Goal: Task Accomplishment & Management: Manage account settings

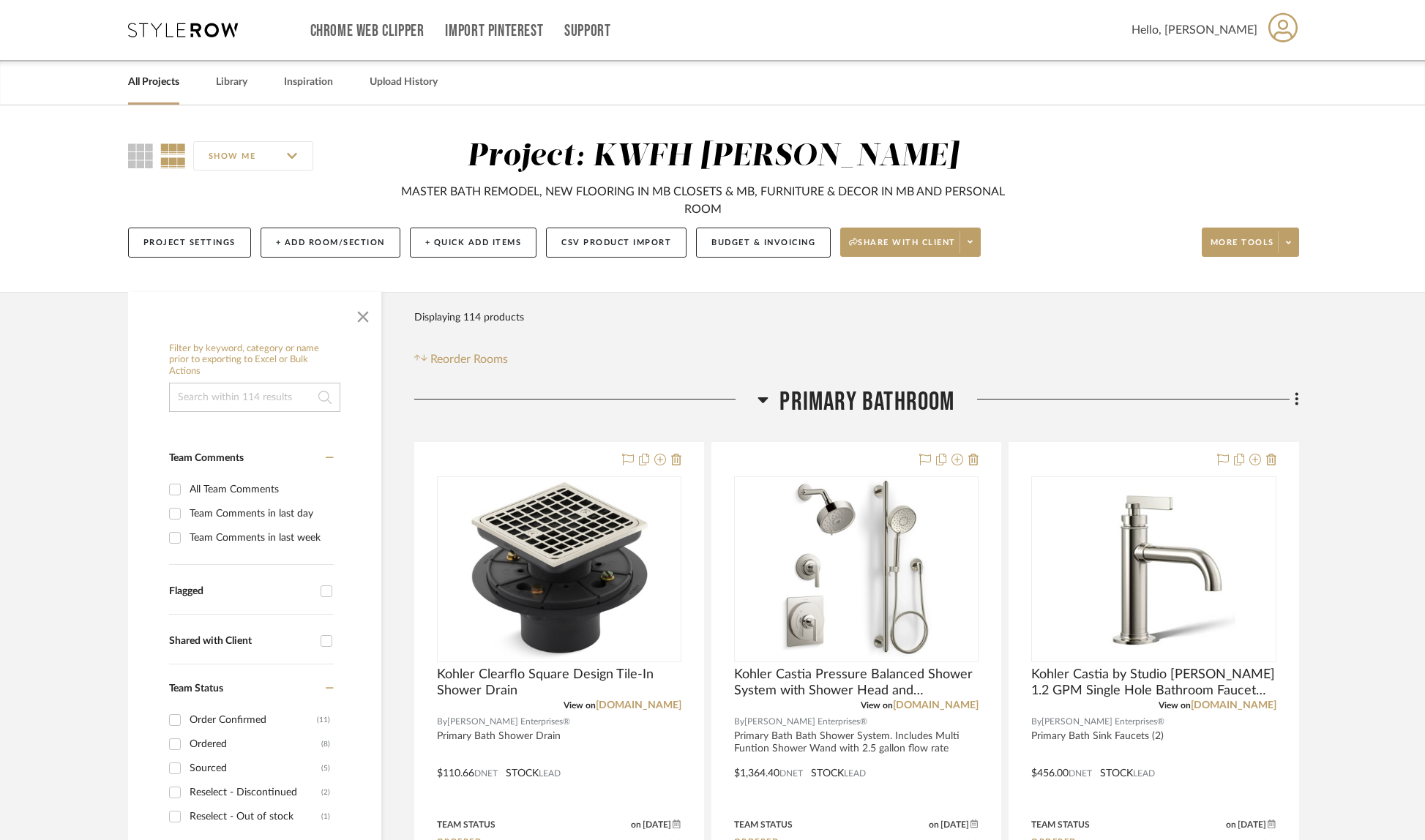
click at [161, 84] on link "All Projects" at bounding box center [154, 82] width 51 height 20
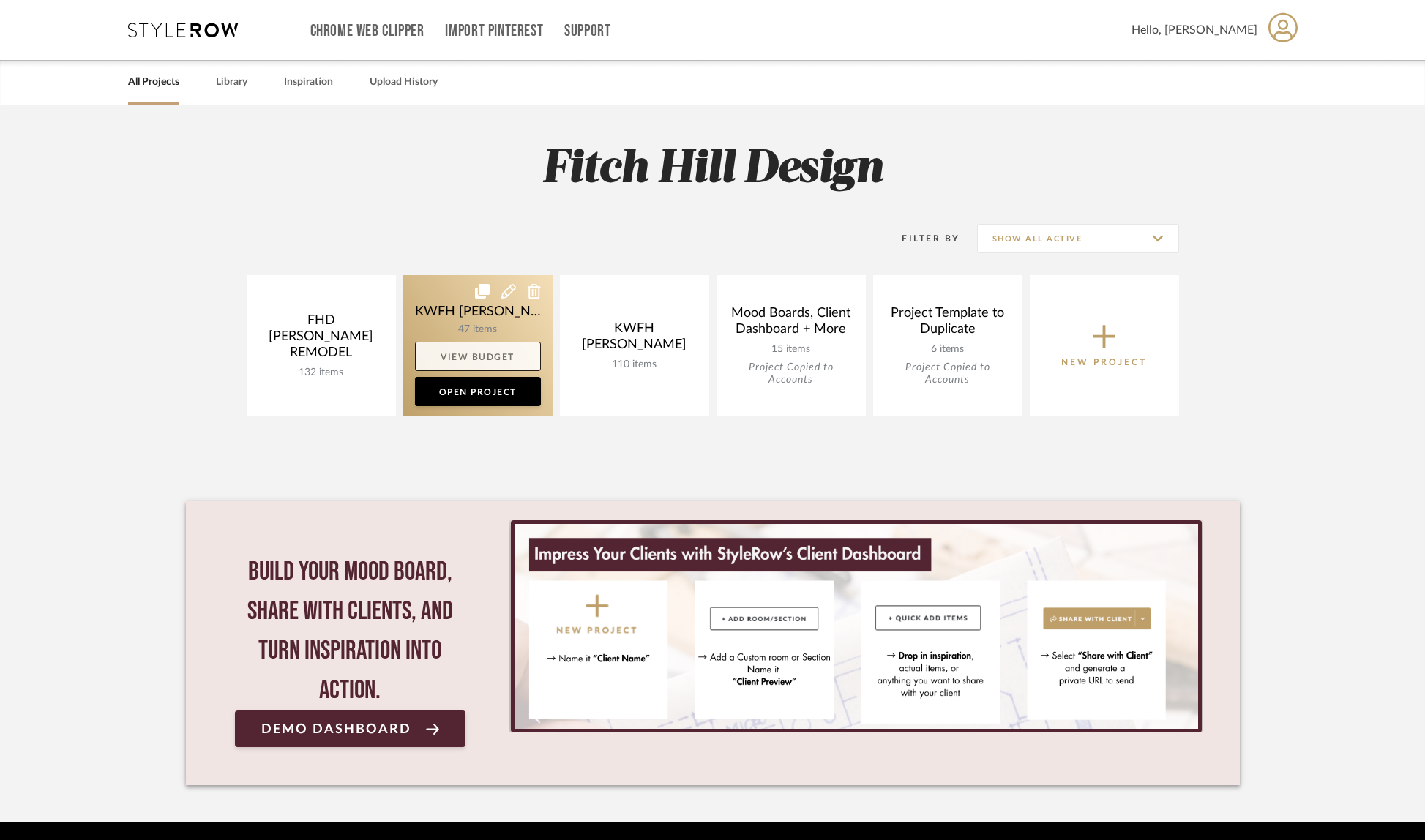
click at [505, 353] on link "View Budget" at bounding box center [478, 356] width 126 height 29
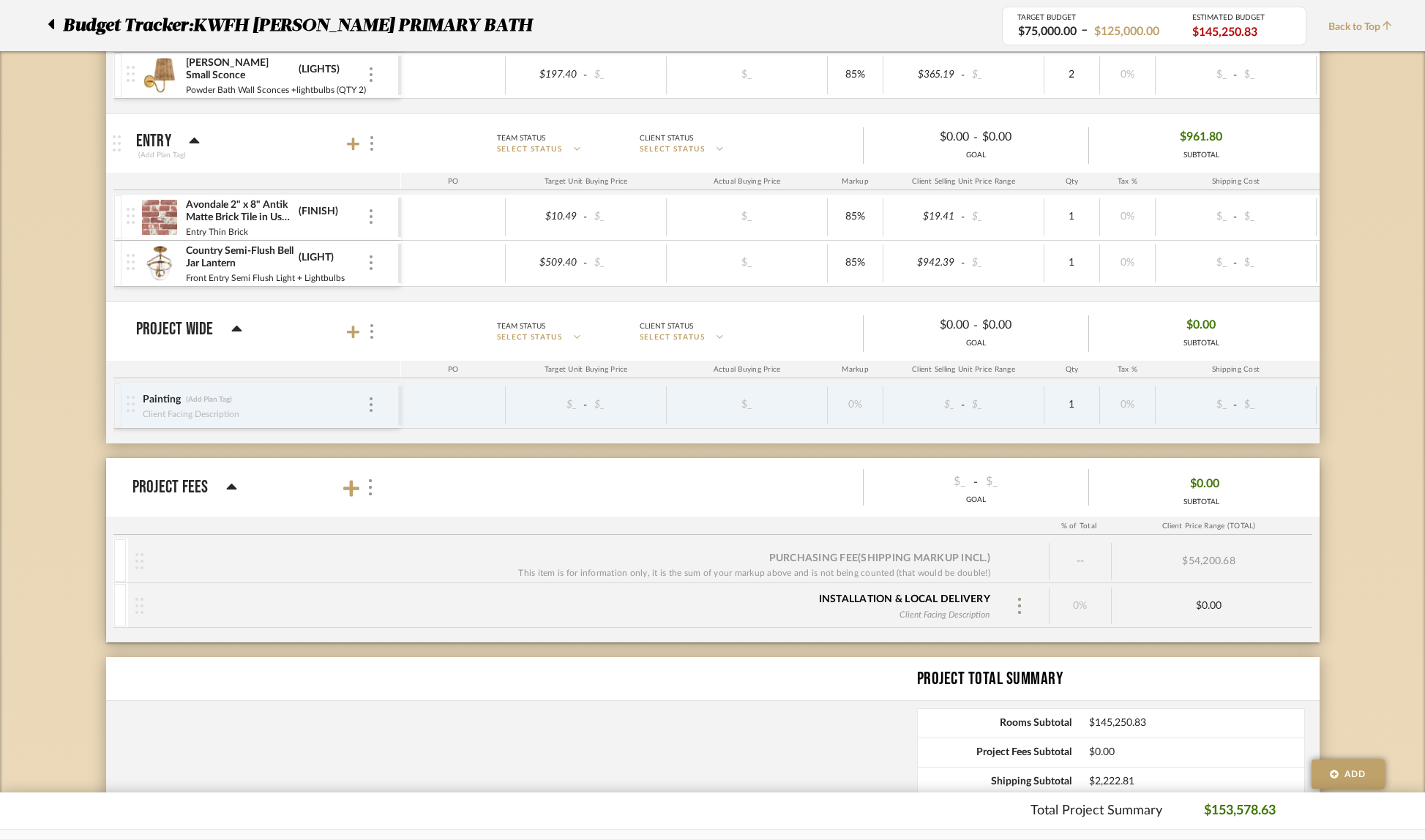
scroll to position [2567, 0]
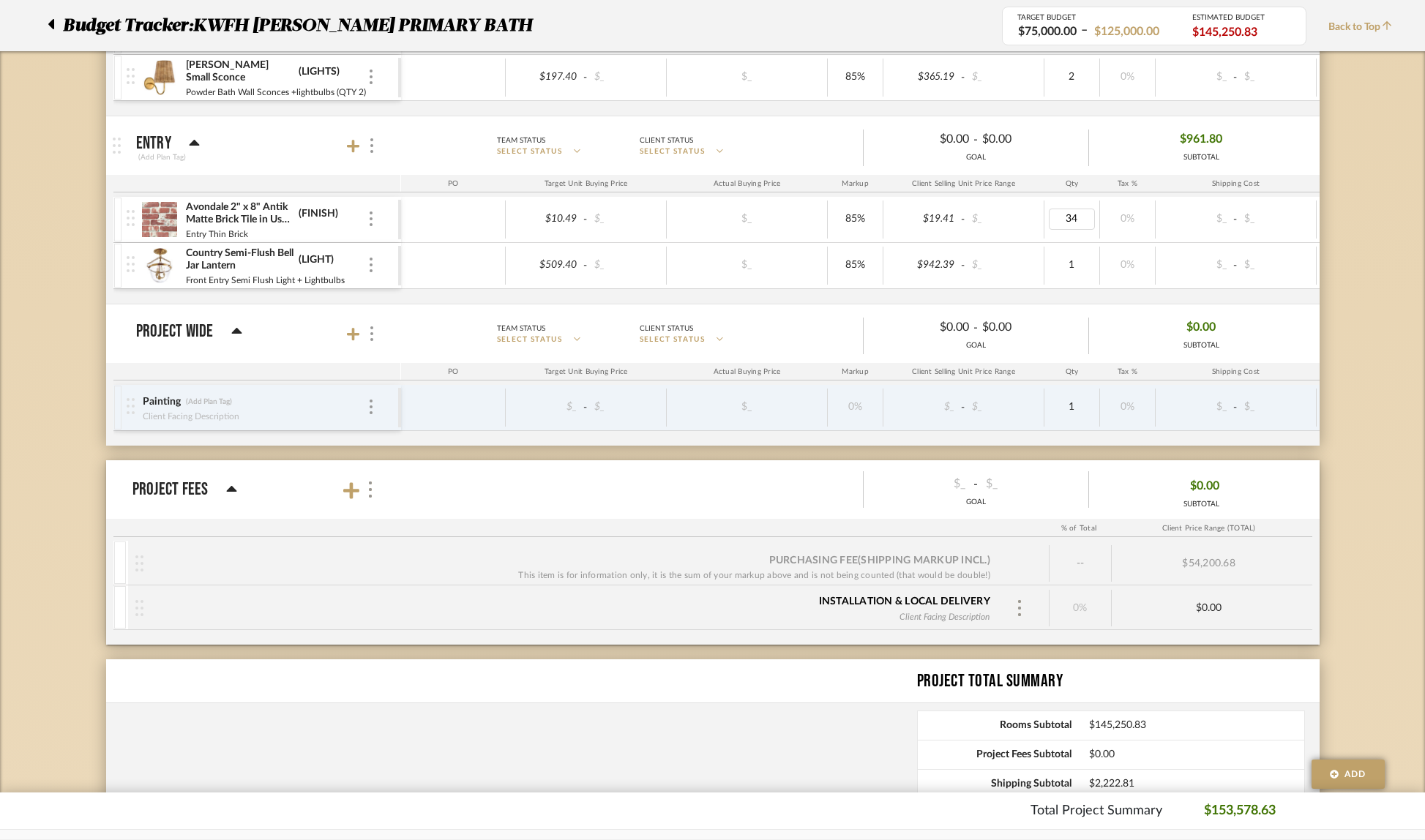
type input "343"
type input "342.05"
